Goal: Information Seeking & Learning: Understand process/instructions

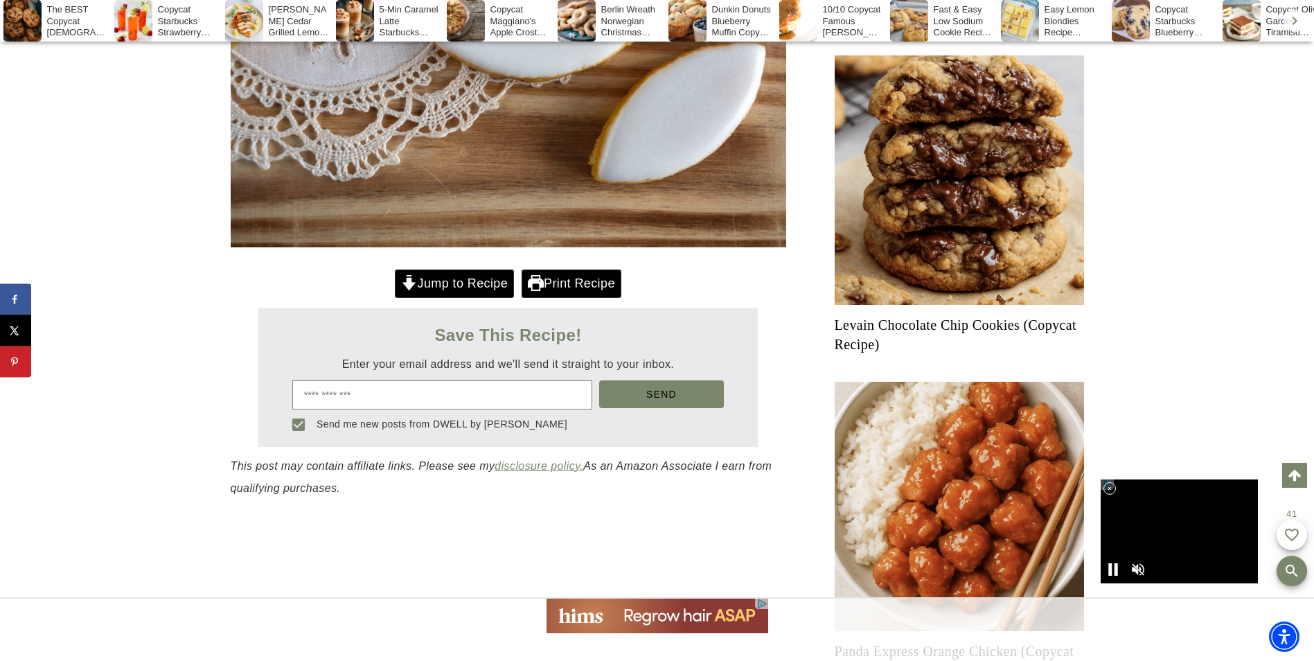
click at [475, 269] on link "Jump to Recipe" at bounding box center [454, 283] width 119 height 28
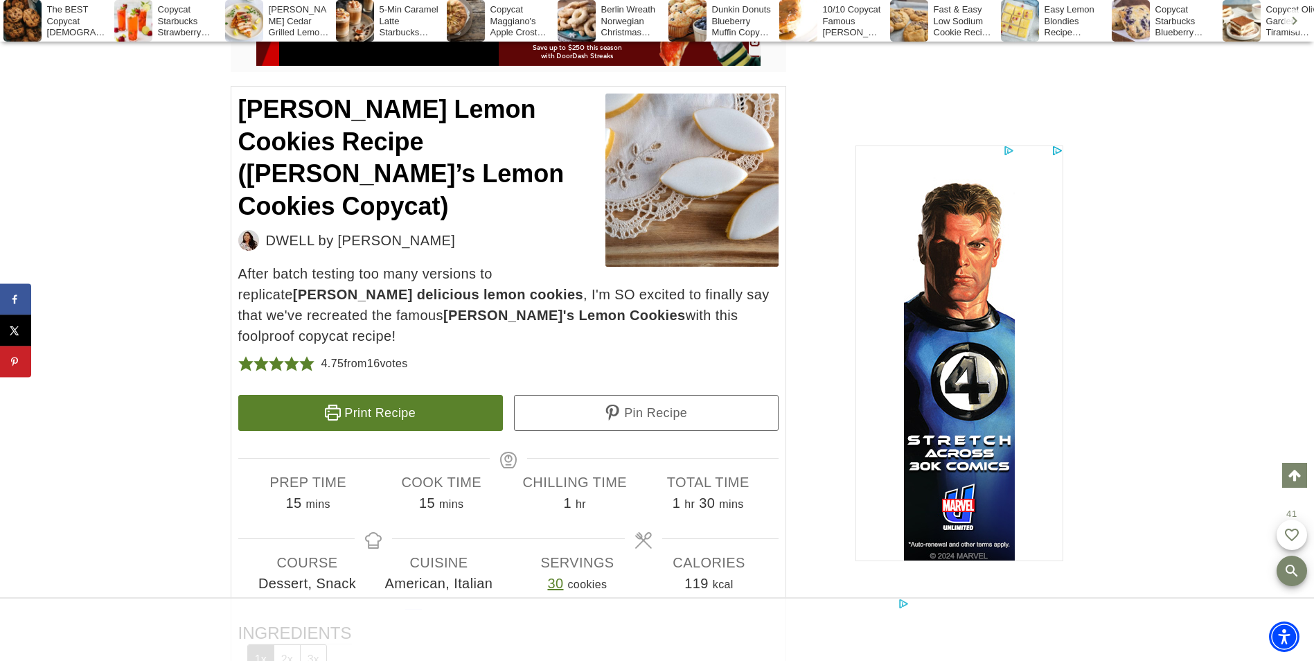
click at [284, 645] on button "2x" at bounding box center [287, 659] width 26 height 28
click at [308, 645] on button "3x" at bounding box center [313, 659] width 26 height 28
click at [256, 645] on button "1x" at bounding box center [261, 659] width 26 height 28
